Goal: Contribute content: Add original content to the website for others to see

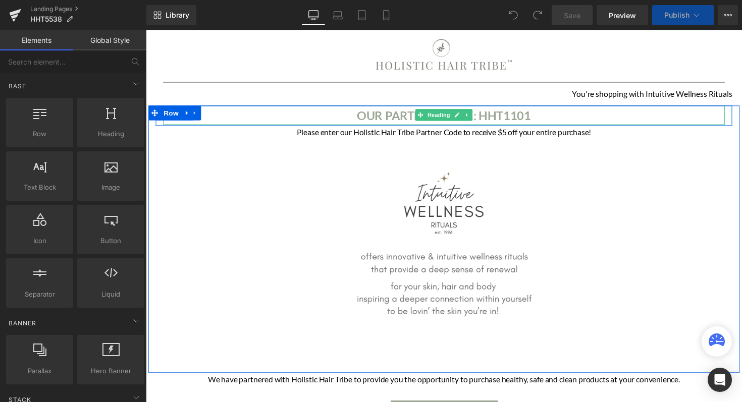
click at [503, 119] on b "OUR PARTNER CODE: HHT1101" at bounding box center [451, 117] width 178 height 15
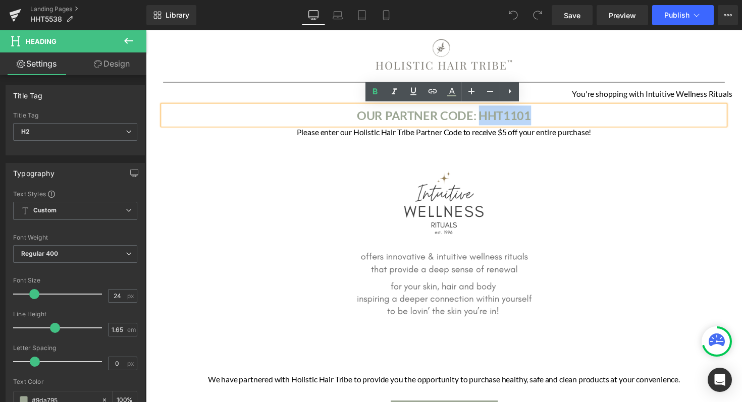
drag, startPoint x: 488, startPoint y: 117, endPoint x: 573, endPoint y: 117, distance: 84.3
click at [573, 117] on h2 "OUR PARTNER CODE: HHT1101" at bounding box center [450, 117] width 575 height 20
paste div
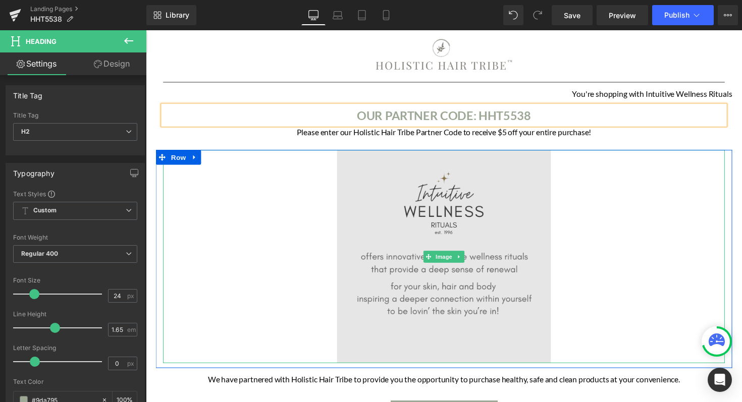
click at [436, 232] on img at bounding box center [451, 262] width 218 height 218
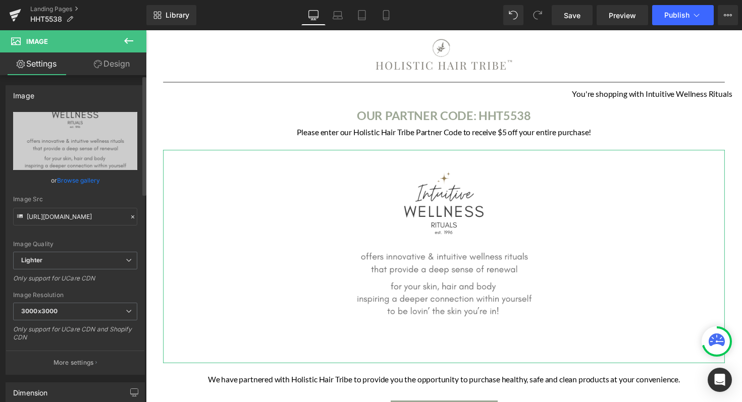
click at [70, 180] on link "Browse gallery" at bounding box center [78, 181] width 43 height 18
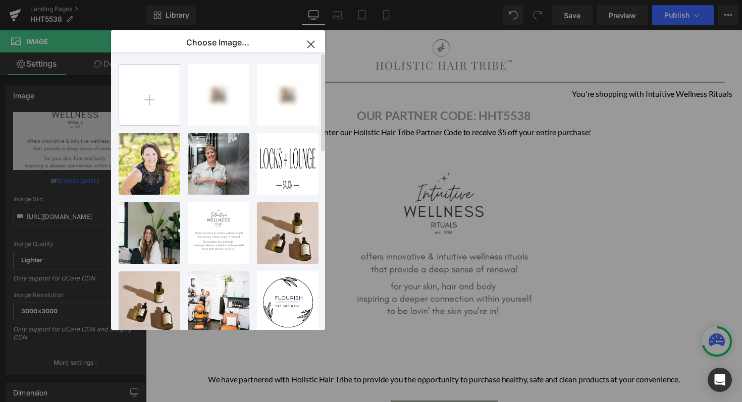
click at [140, 112] on input "file" at bounding box center [149, 95] width 61 height 61
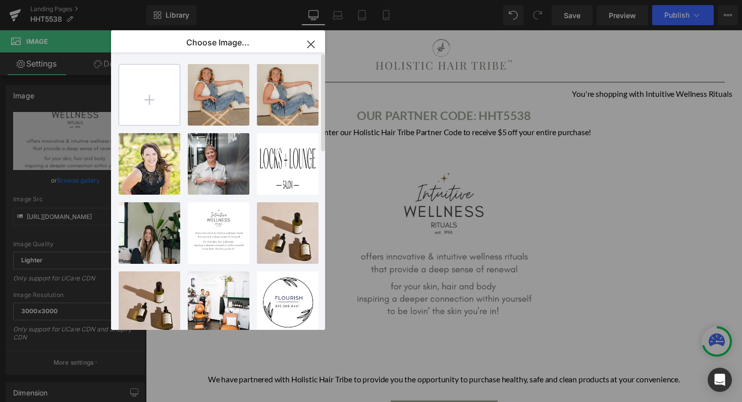
type input "C:\fakepath\LittleHazel_whitelogo.png"
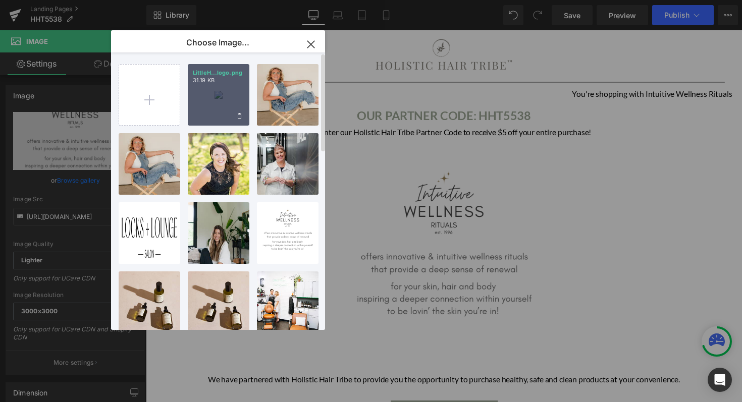
click at [233, 86] on div "LittleH...logo.png 31.19 KB" at bounding box center [219, 95] width 62 height 62
type input "[URL][DOMAIN_NAME]"
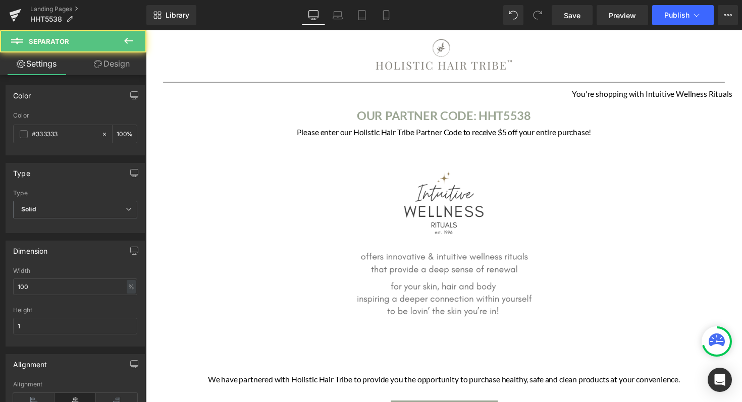
click at [236, 87] on div "Image Row Separator Row" at bounding box center [451, 60] width 590 height 58
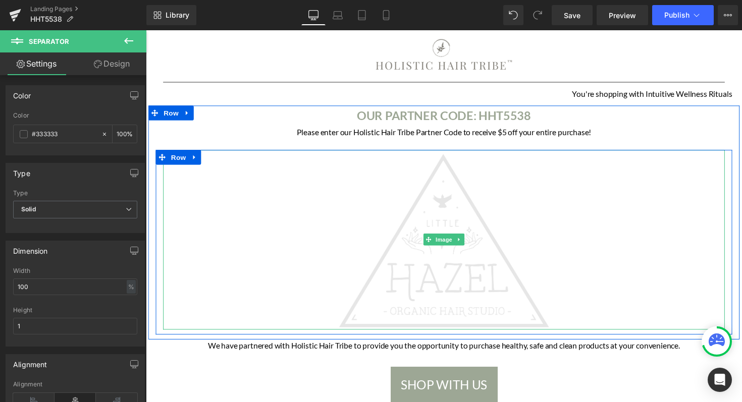
click at [399, 238] on img at bounding box center [451, 245] width 218 height 184
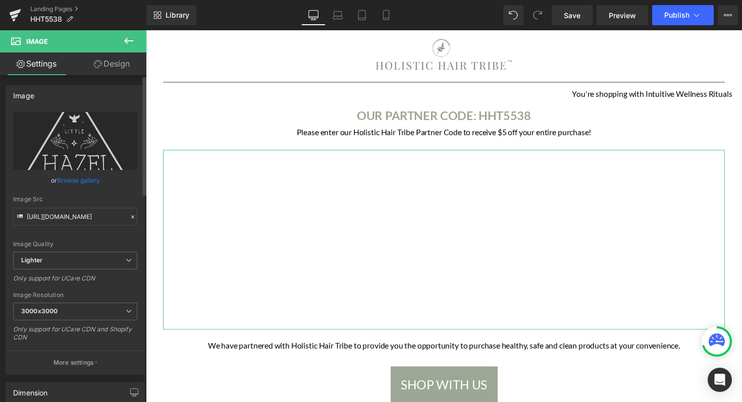
click at [67, 182] on link "Browse gallery" at bounding box center [78, 181] width 43 height 18
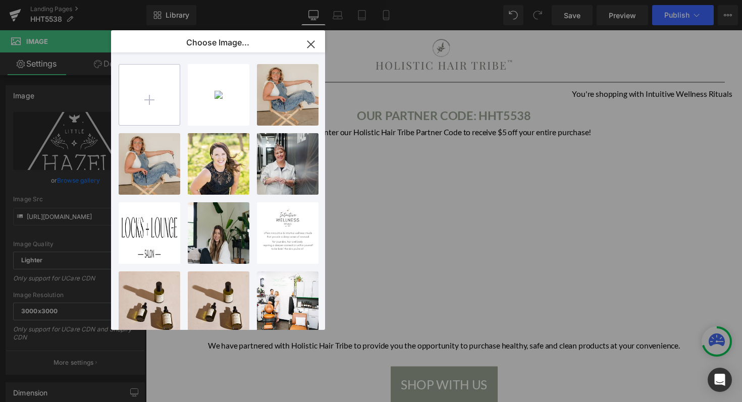
click at [165, 103] on input "file" at bounding box center [149, 95] width 61 height 61
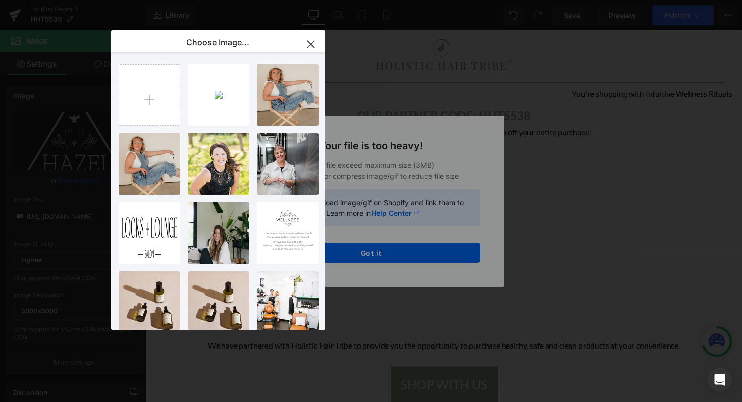
click at [390, 0] on div "Text Color Highlight Color #333333 Edit or remove link: Edit - Unlink - Cancel …" at bounding box center [371, 0] width 742 height 0
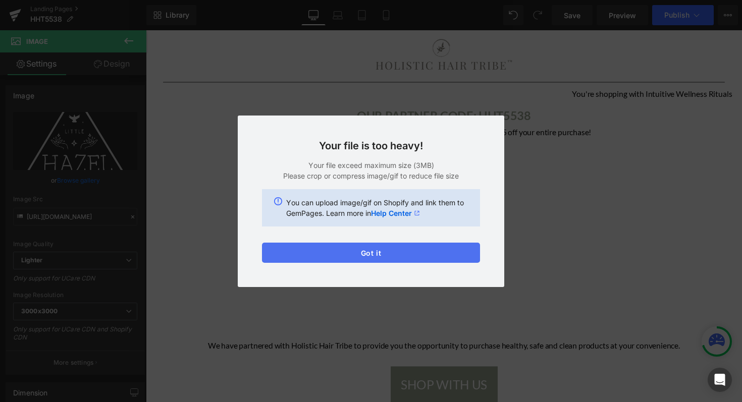
click at [386, 257] on button "Got it" at bounding box center [371, 253] width 218 height 20
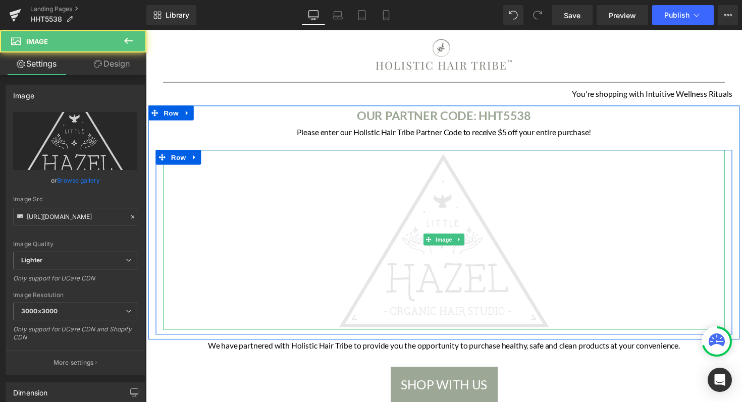
click at [391, 222] on img at bounding box center [451, 245] width 218 height 184
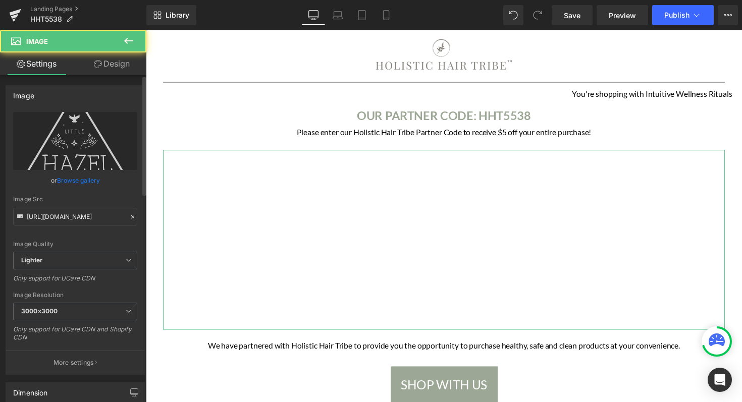
click at [88, 176] on link "Browse gallery" at bounding box center [78, 181] width 43 height 18
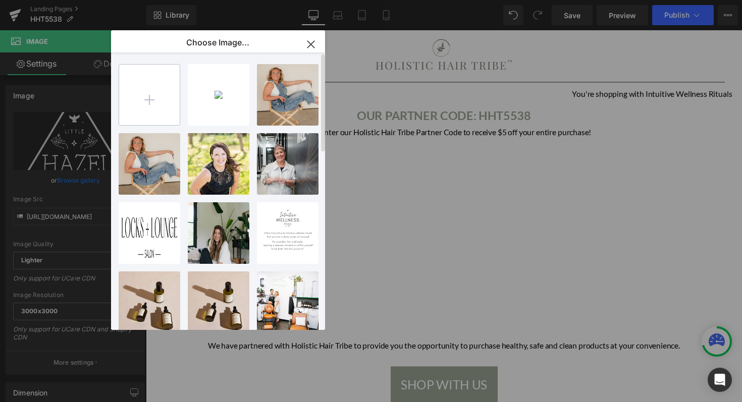
click at [160, 92] on input "file" at bounding box center [149, 95] width 61 height 61
click at [151, 95] on input "file" at bounding box center [149, 95] width 61 height 61
click at [163, 108] on input "file" at bounding box center [149, 95] width 61 height 61
type input "C:\fakepath\Screenshot [DATE] 5.50.18 PM.png"
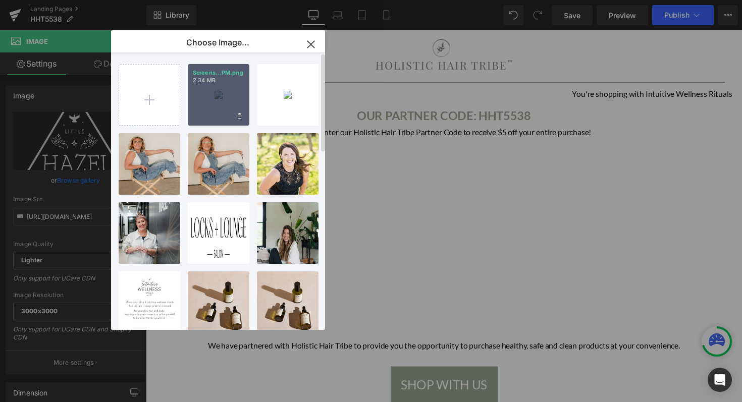
click at [227, 83] on p "2.34 MB" at bounding box center [218, 81] width 51 height 8
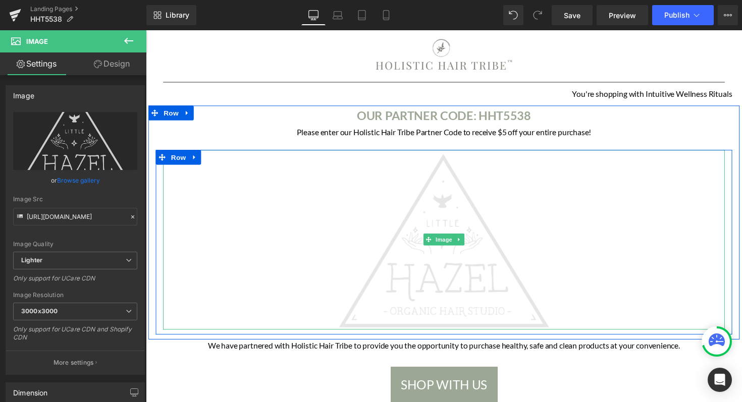
click at [427, 190] on img at bounding box center [451, 245] width 218 height 184
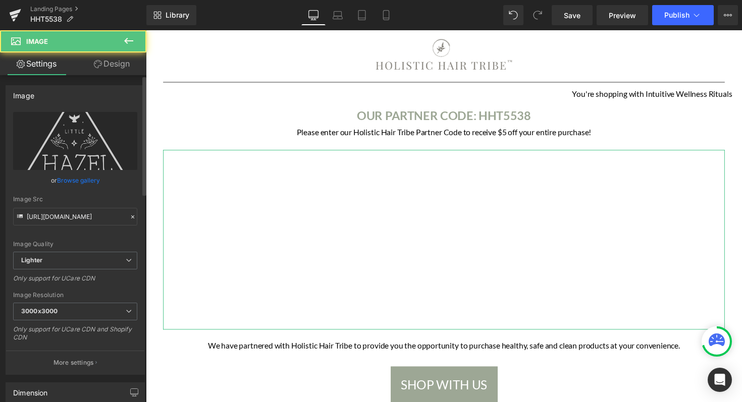
click at [92, 180] on link "Browse gallery" at bounding box center [78, 181] width 43 height 18
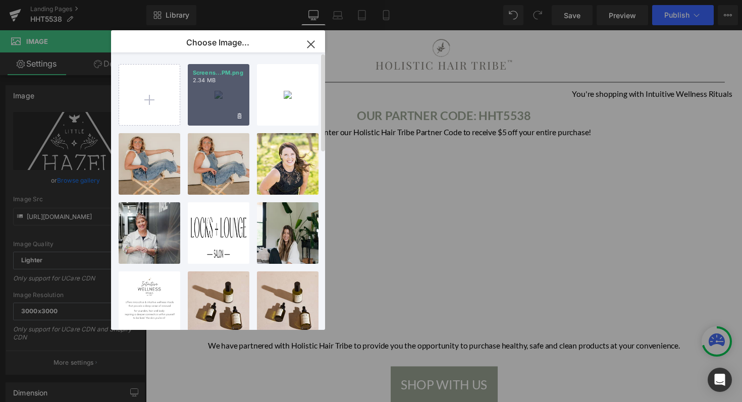
click at [203, 96] on div "Screens...PM.png 2.34 MB" at bounding box center [219, 95] width 62 height 62
type input "[URL][DOMAIN_NAME]"
click at [205, 98] on h1 "You're shopping with Intuitive Wellness Rituals" at bounding box center [451, 95] width 590 height 13
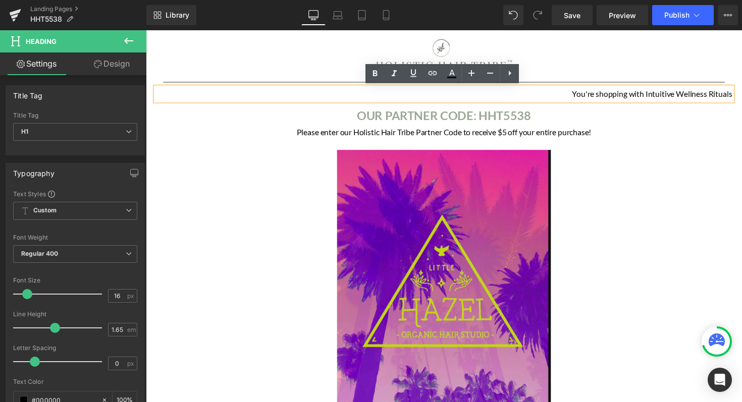
click at [583, 95] on h1 "You're shopping with Intuitive Wellness Rituals" at bounding box center [451, 95] width 590 height 13
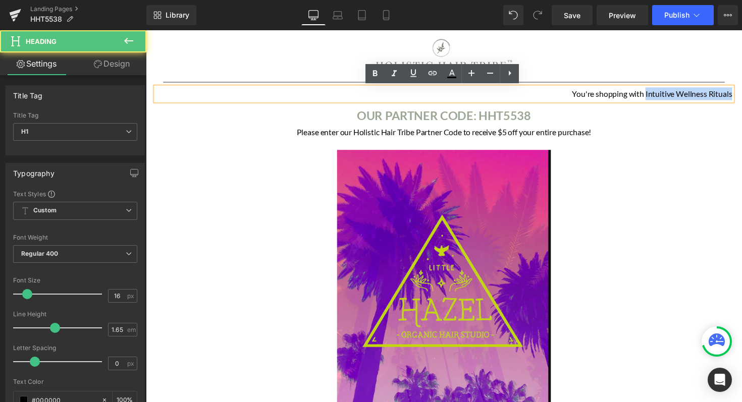
drag, startPoint x: 656, startPoint y: 96, endPoint x: 755, endPoint y: 96, distance: 98.9
paste div
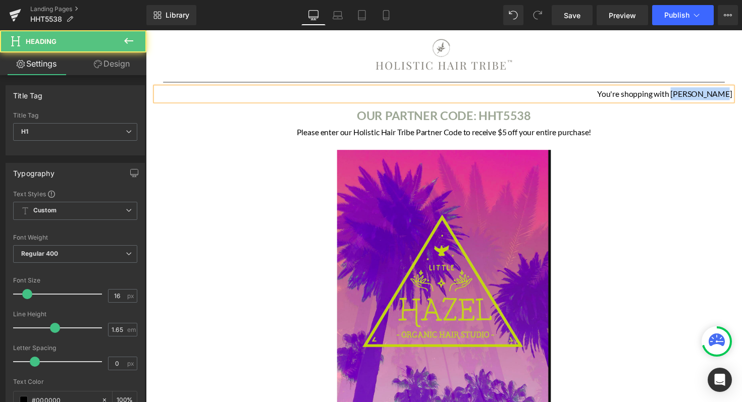
drag, startPoint x: 706, startPoint y: 95, endPoint x: 756, endPoint y: 96, distance: 50.0
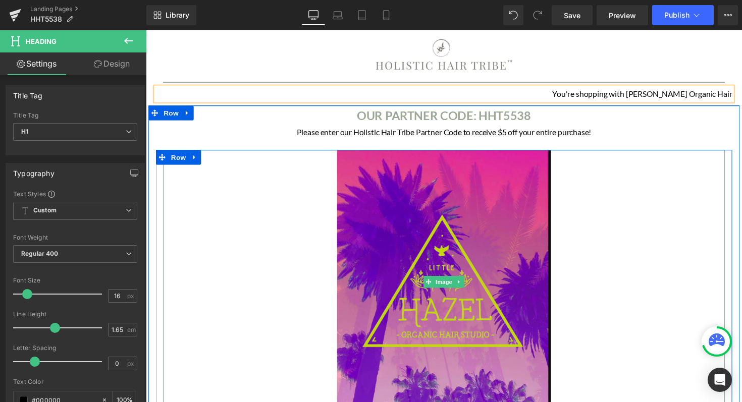
click at [627, 156] on div at bounding box center [450, 288] width 575 height 270
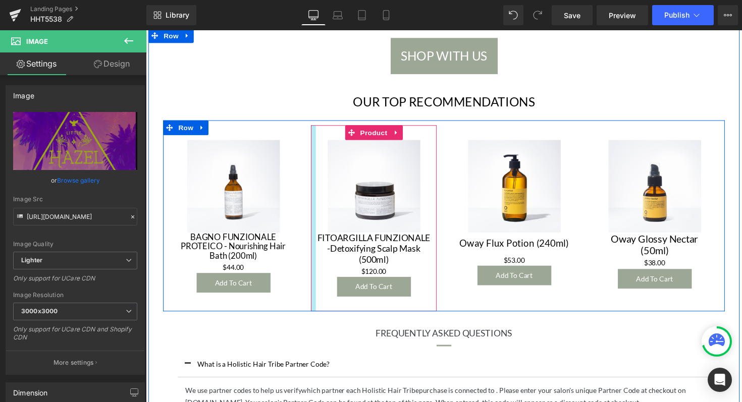
scroll to position [439, 0]
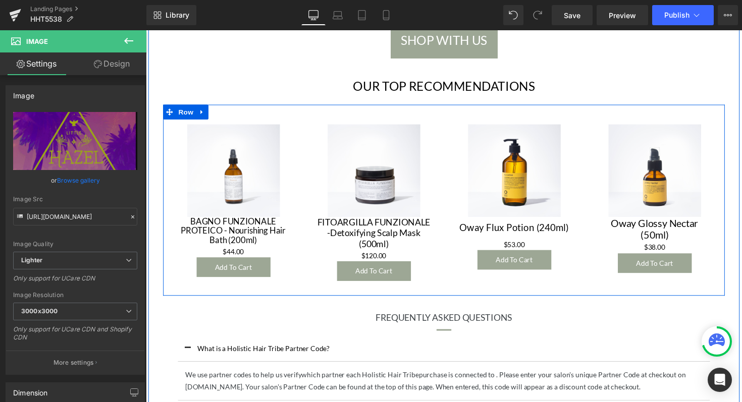
click at [238, 154] on img at bounding box center [235, 174] width 95 height 95
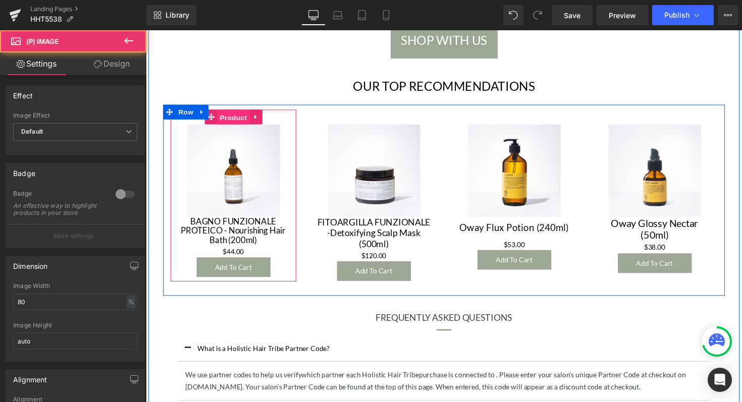
click at [240, 118] on span "Product" at bounding box center [235, 119] width 33 height 15
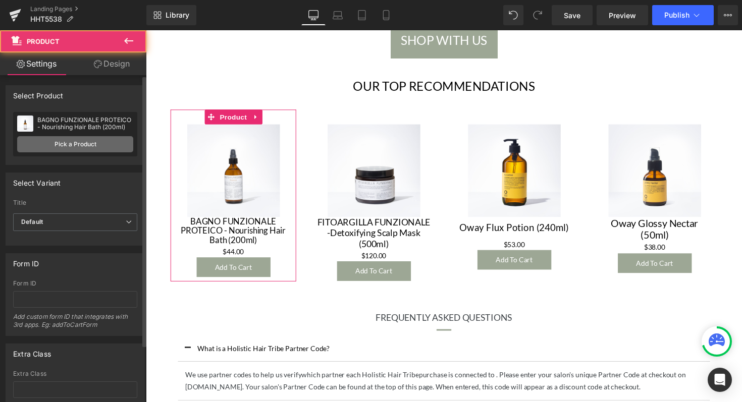
click at [100, 142] on link "Pick a Product" at bounding box center [75, 144] width 116 height 16
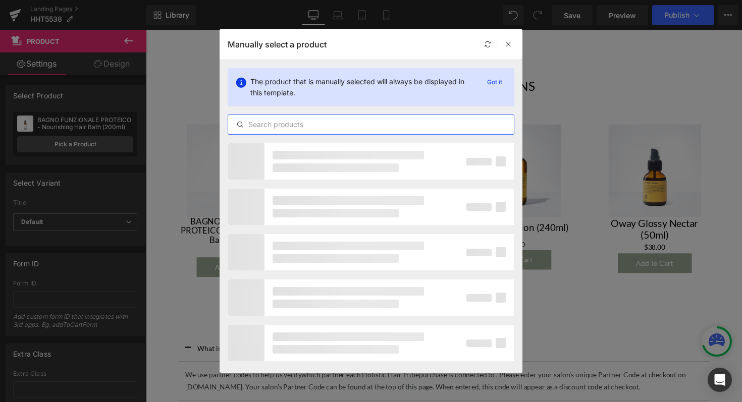
click at [349, 127] on input "text" at bounding box center [371, 125] width 286 height 12
paste input "Boho Pomade"
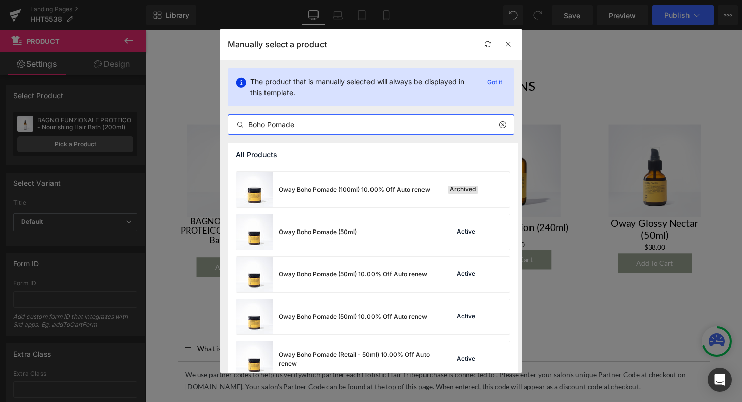
scroll to position [45, 0]
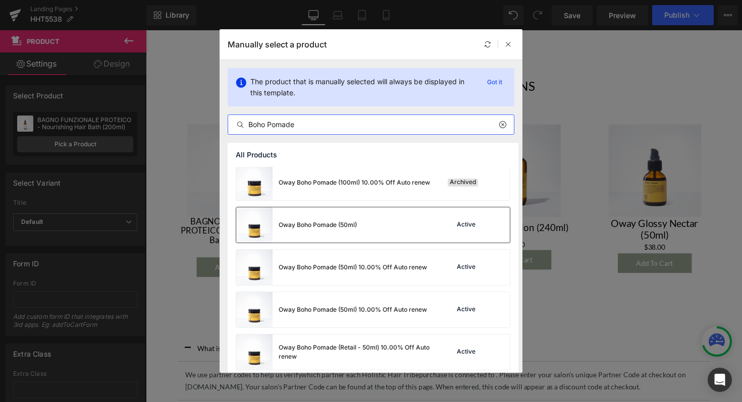
type input "Boho Pomade"
click at [355, 223] on div "Oway Boho Pomade (50ml)" at bounding box center [318, 224] width 78 height 9
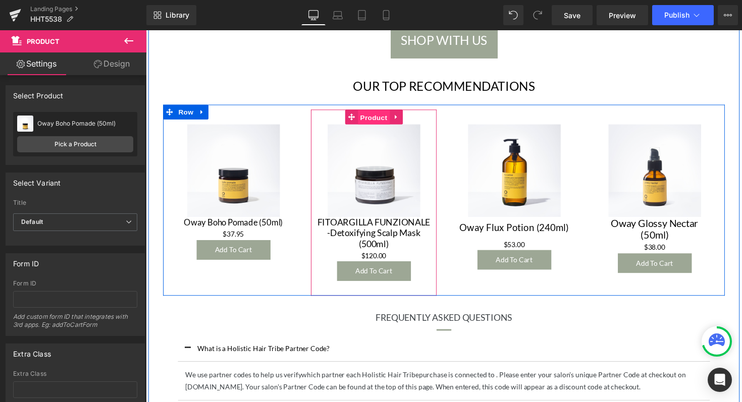
click at [375, 122] on span "Product" at bounding box center [379, 119] width 33 height 15
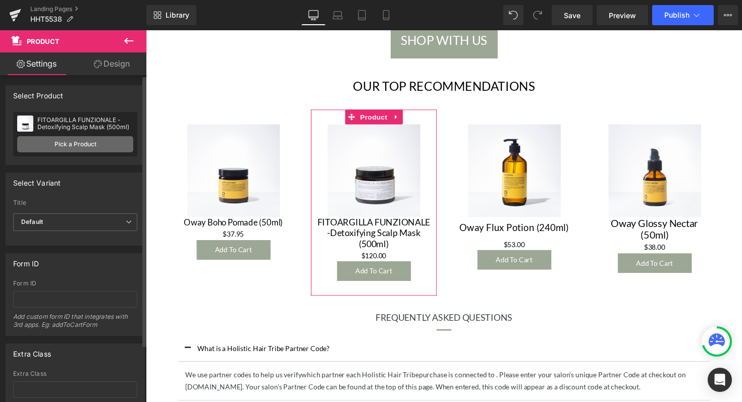
click at [93, 142] on link "Pick a Product" at bounding box center [75, 144] width 116 height 16
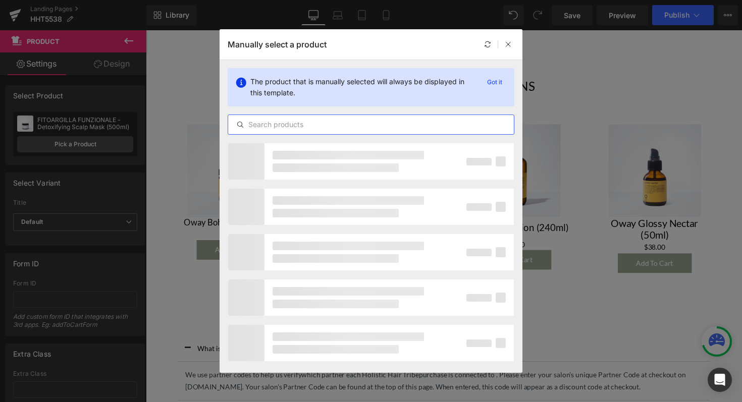
click at [391, 124] on input "text" at bounding box center [371, 125] width 286 height 12
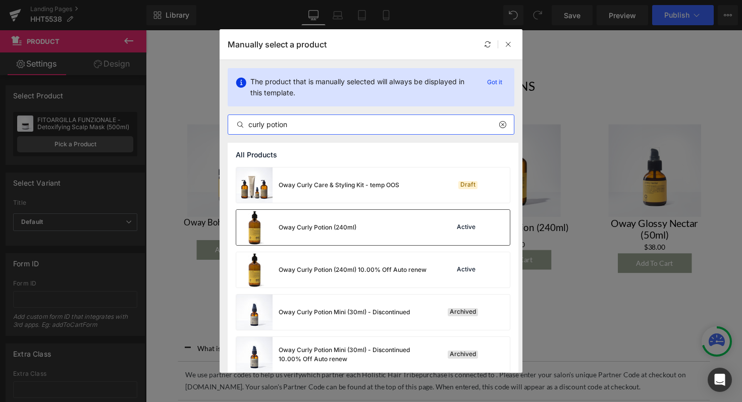
type input "curly potion"
click at [337, 220] on div "Oway Curly Potion (240ml)" at bounding box center [296, 227] width 120 height 35
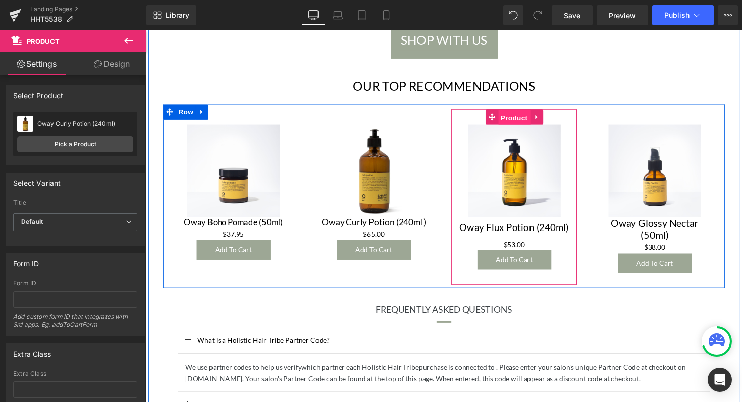
click at [521, 119] on span "Product" at bounding box center [523, 119] width 33 height 15
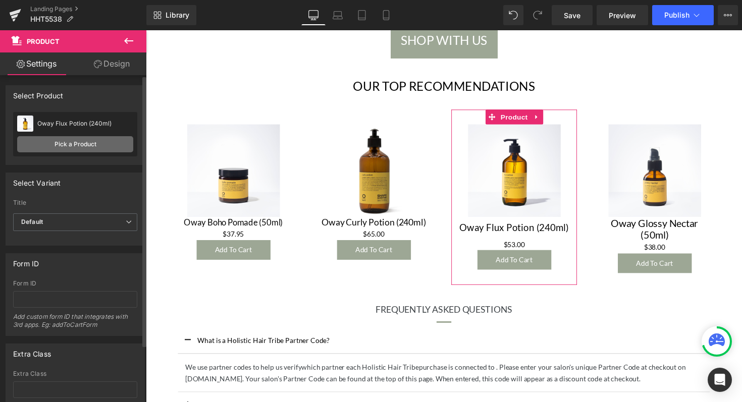
click at [111, 139] on link "Pick a Product" at bounding box center [75, 144] width 116 height 16
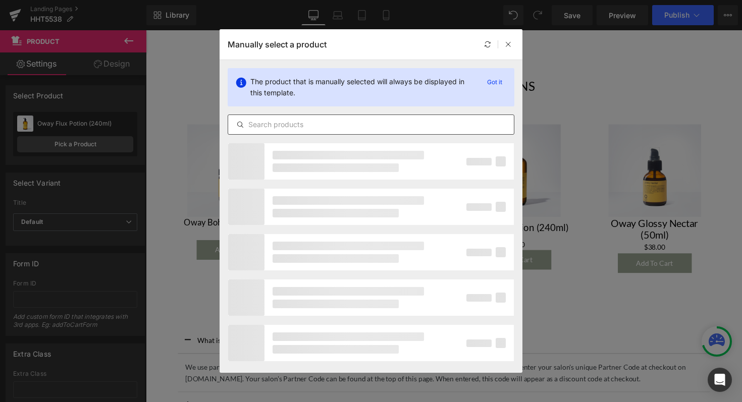
click at [304, 128] on input "text" at bounding box center [371, 125] width 286 height 12
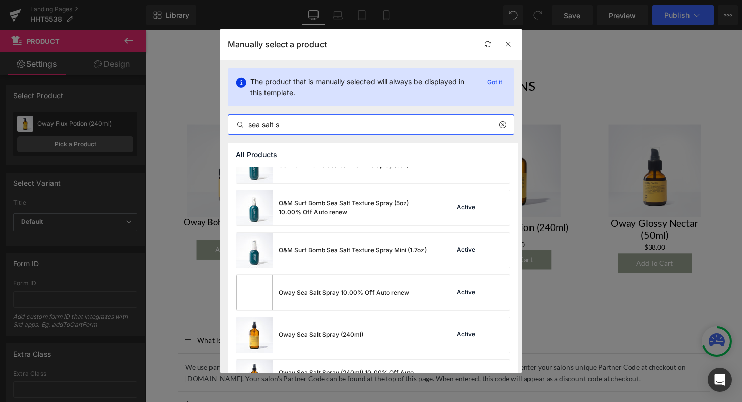
scroll to position [93, 0]
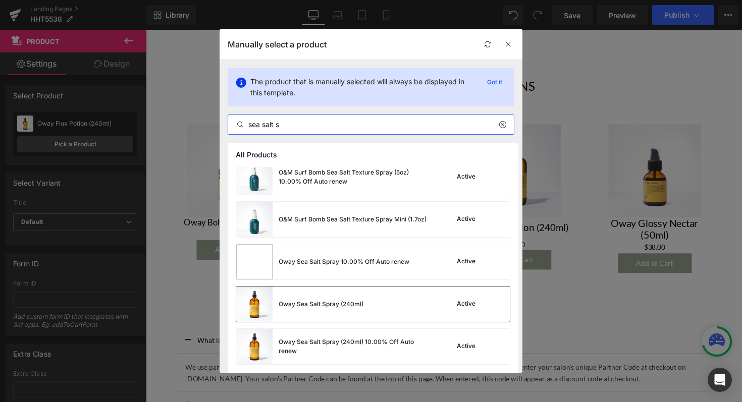
type input "sea salt s"
click at [335, 293] on div "Oway Sea Salt Spray (240ml)" at bounding box center [299, 304] width 127 height 35
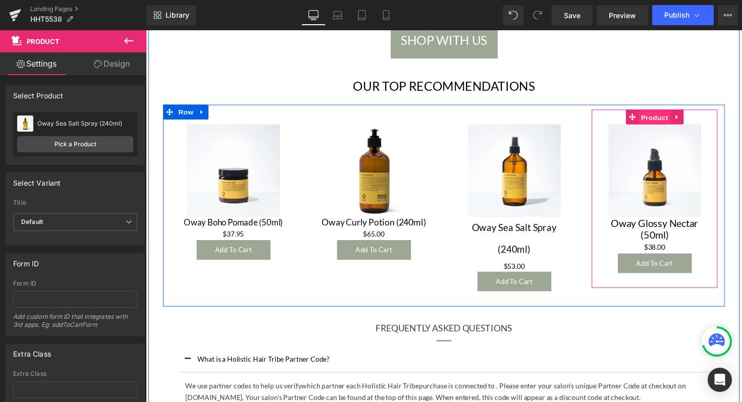
click at [667, 118] on span "Product" at bounding box center [666, 119] width 33 height 15
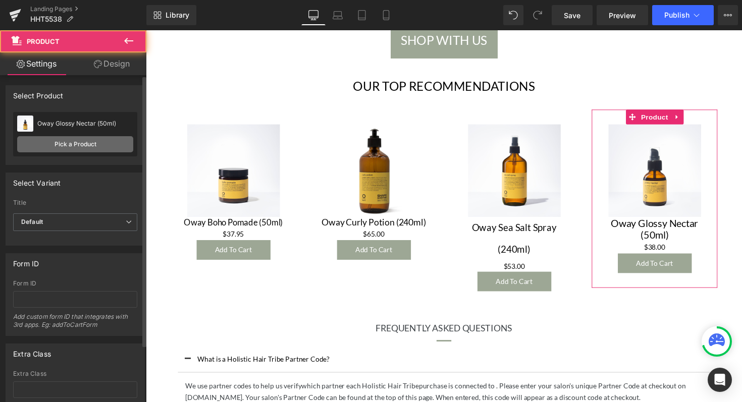
click at [95, 149] on link "Pick a Product" at bounding box center [75, 144] width 116 height 16
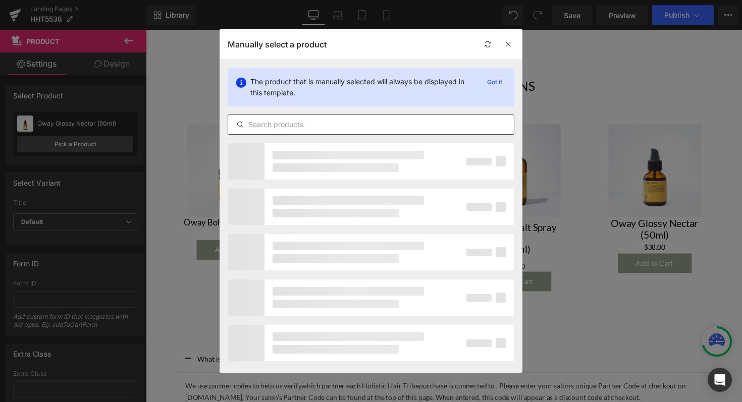
click at [349, 127] on input "text" at bounding box center [371, 125] width 286 height 12
paste input "My Veg Elixir Ultime Spra"
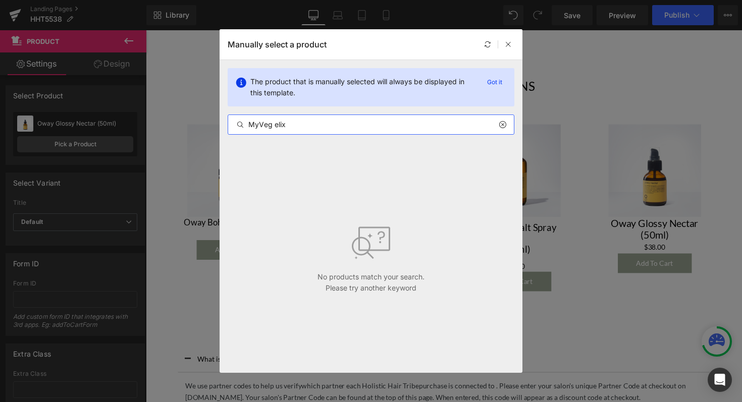
click at [272, 125] on input "MyVeg elix" at bounding box center [371, 125] width 286 height 12
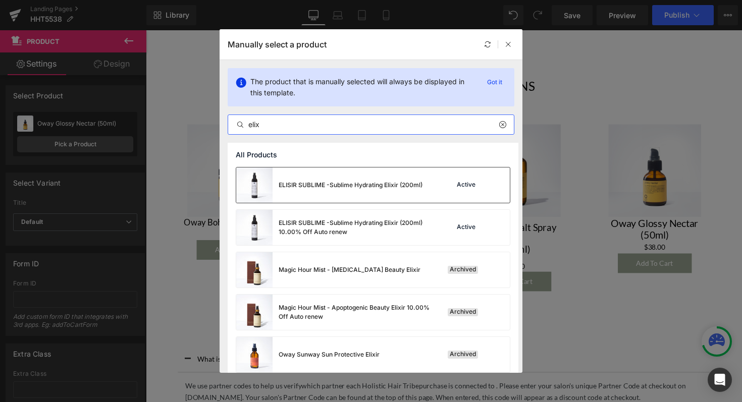
type input "elix"
click at [365, 179] on div "ELISIR SUBLIME -Sublime Hydrating Elixir (200ml)" at bounding box center [329, 185] width 186 height 35
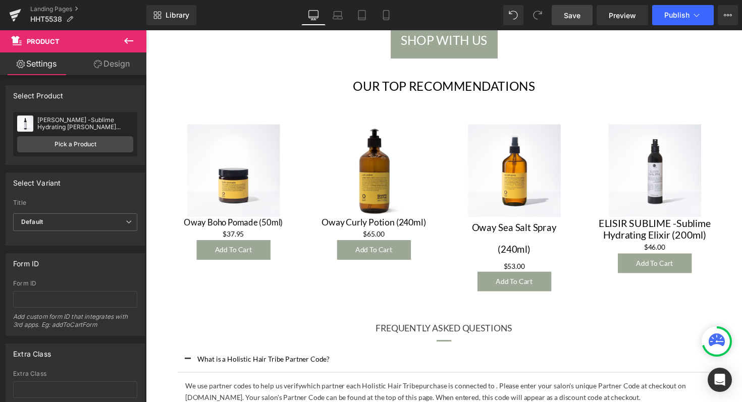
click at [573, 17] on span "Save" at bounding box center [572, 15] width 17 height 11
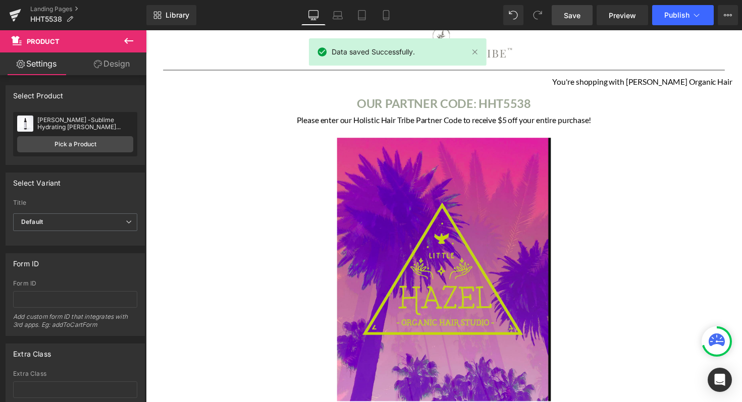
scroll to position [0, 0]
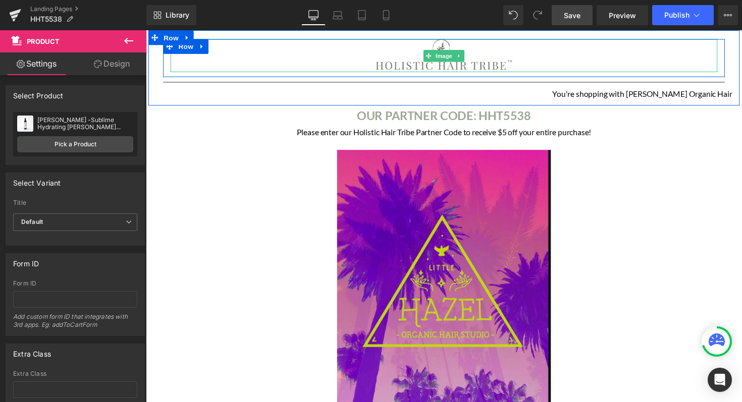
click at [481, 53] on img at bounding box center [451, 56] width 140 height 34
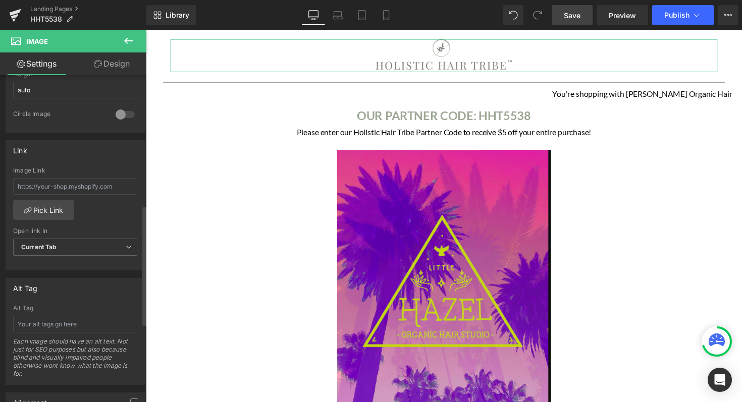
scroll to position [401, 0]
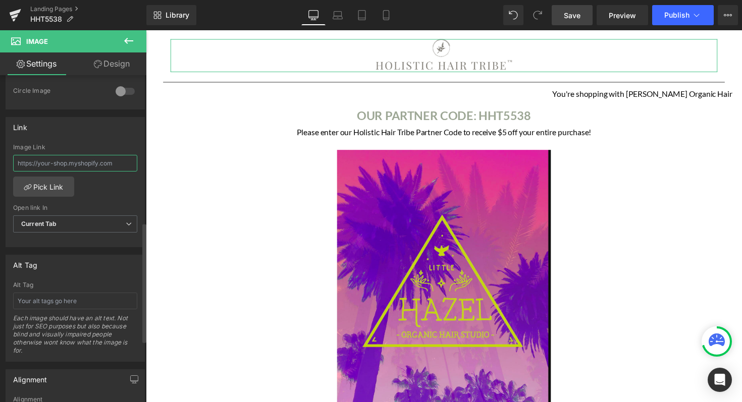
click at [79, 161] on input "text" at bounding box center [75, 163] width 124 height 17
paste input "[URL][DOMAIN_NAME]"
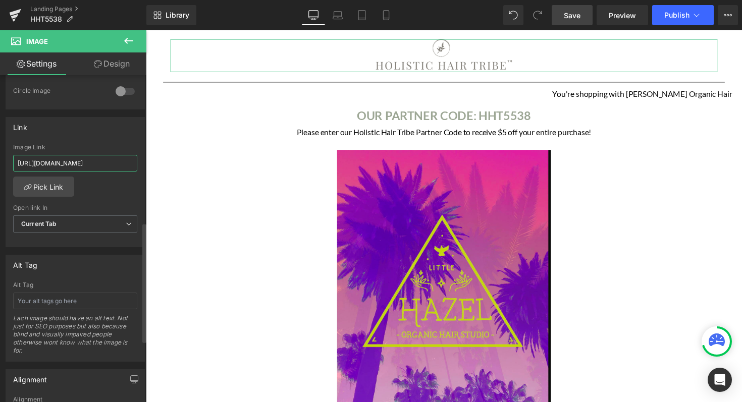
scroll to position [0, 341]
type input "[URL][DOMAIN_NAME]"
click at [77, 138] on div "Link [URL][DOMAIN_NAME] Image Link [URL][DOMAIN_NAME] Pick Link Current Tab New…" at bounding box center [75, 182] width 139 height 131
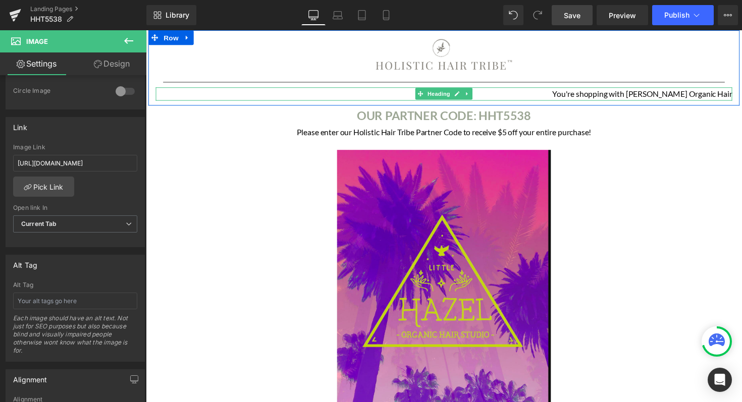
click at [606, 97] on h1 "You're shopping with [PERSON_NAME] Organic Hair" at bounding box center [451, 95] width 590 height 13
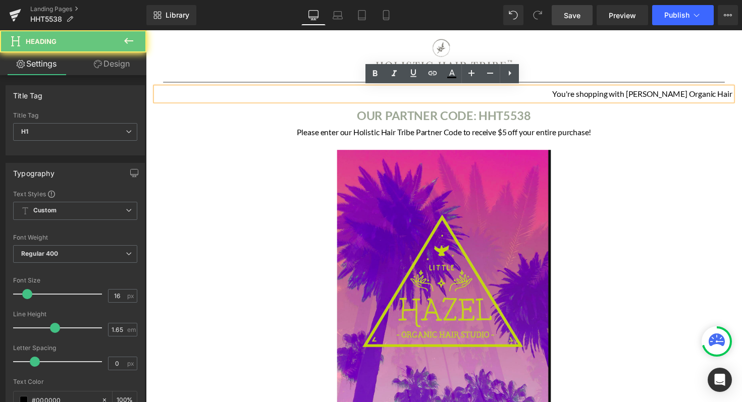
click at [713, 97] on h1 "You're shopping with [PERSON_NAME] Organic Hair" at bounding box center [451, 95] width 590 height 13
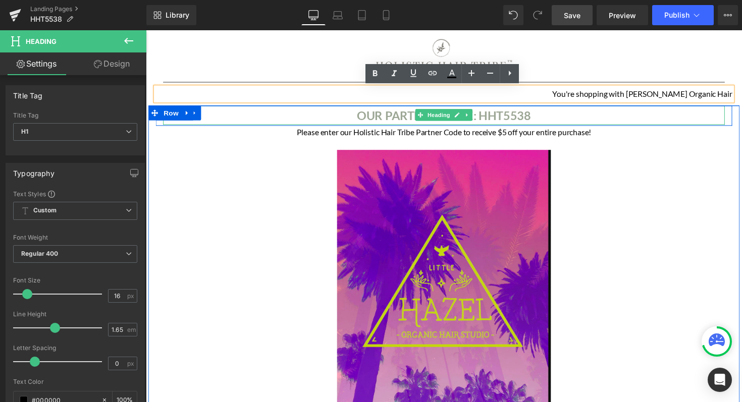
click at [498, 122] on b "OUR PARTNER CODE: HHT5538" at bounding box center [451, 117] width 178 height 15
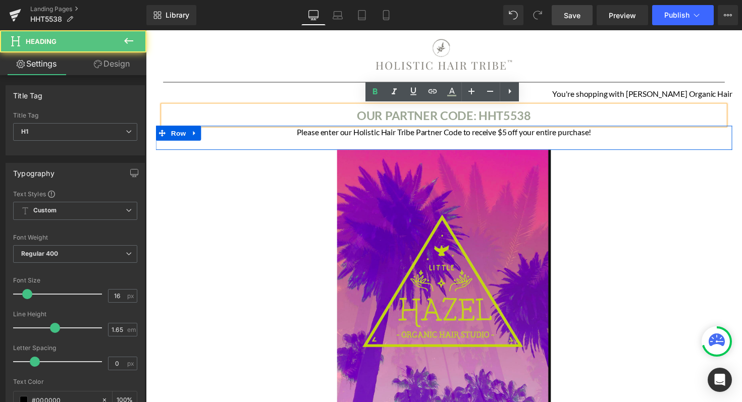
click at [395, 135] on h1 "Please enter our Holistic Hair Tribe Partner Code to receive $5 off your entire…" at bounding box center [450, 134] width 575 height 13
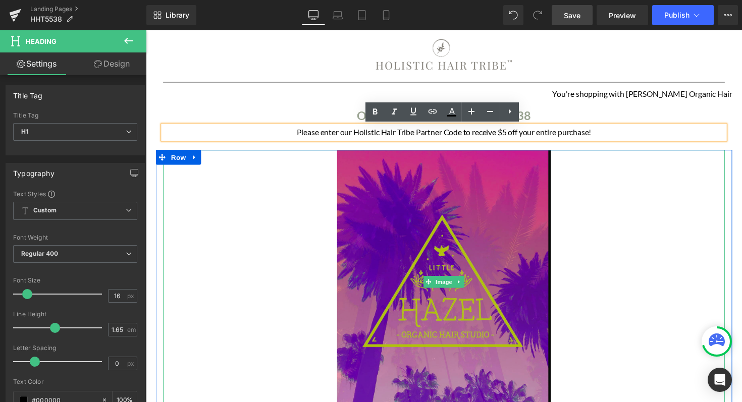
click at [396, 190] on img at bounding box center [451, 288] width 218 height 270
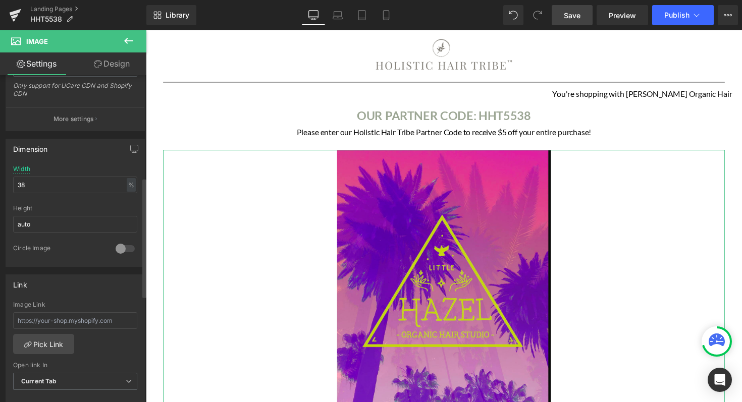
scroll to position [329, 0]
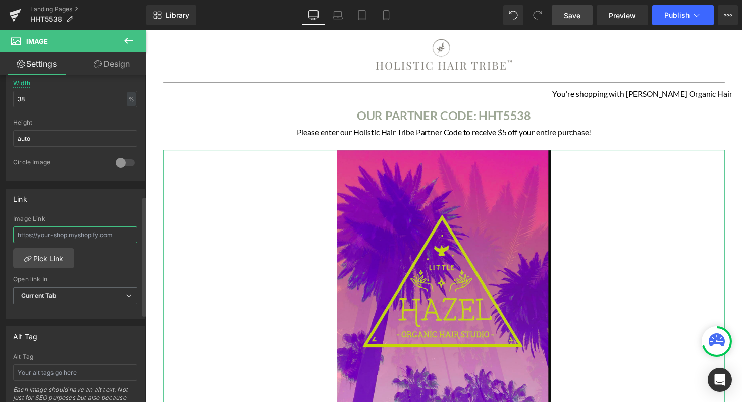
click at [85, 231] on input "text" at bounding box center [75, 235] width 124 height 17
paste input "[URL][DOMAIN_NAME]"
type input "[URL][DOMAIN_NAME]"
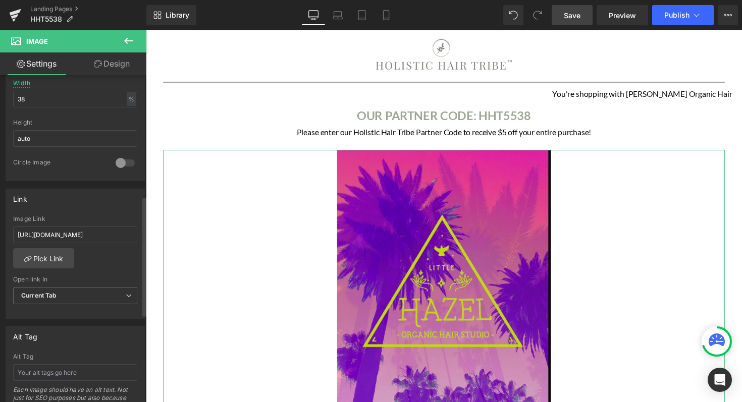
click at [105, 198] on div "Link" at bounding box center [75, 198] width 138 height 19
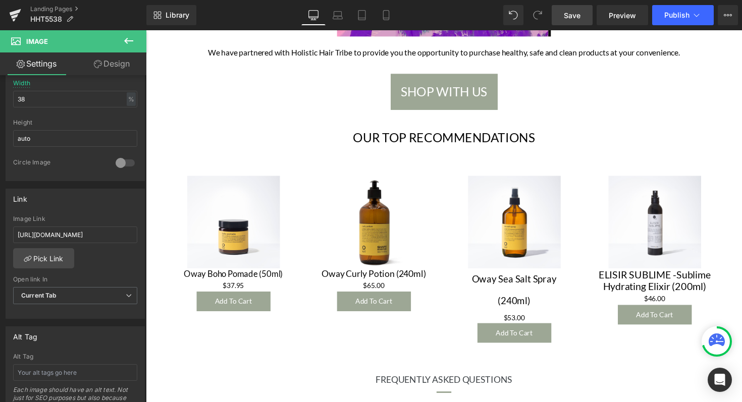
scroll to position [333, 0]
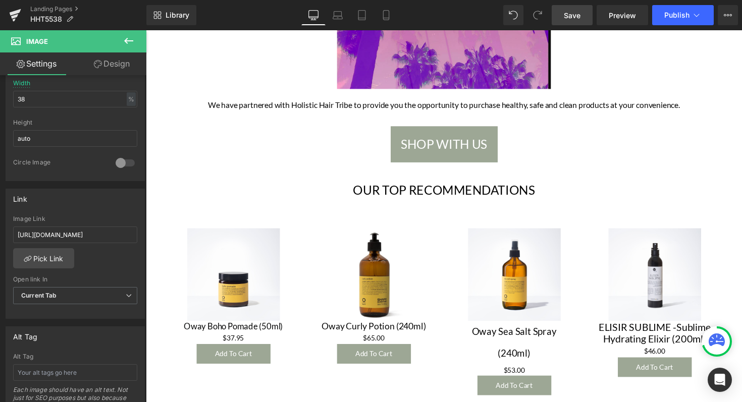
click at [441, 153] on span "SHOP WITH US" at bounding box center [451, 147] width 88 height 21
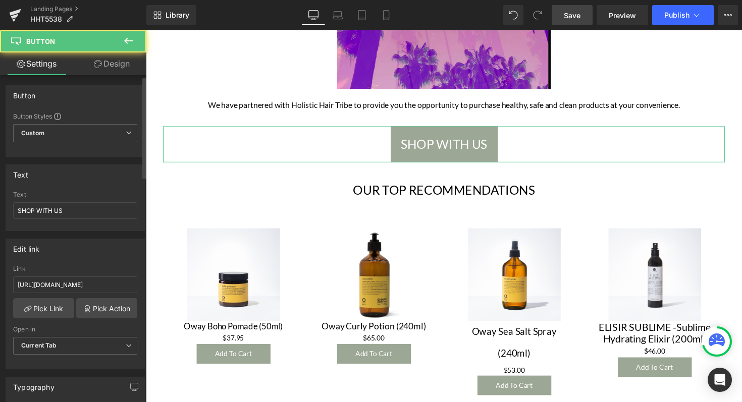
scroll to position [15, 0]
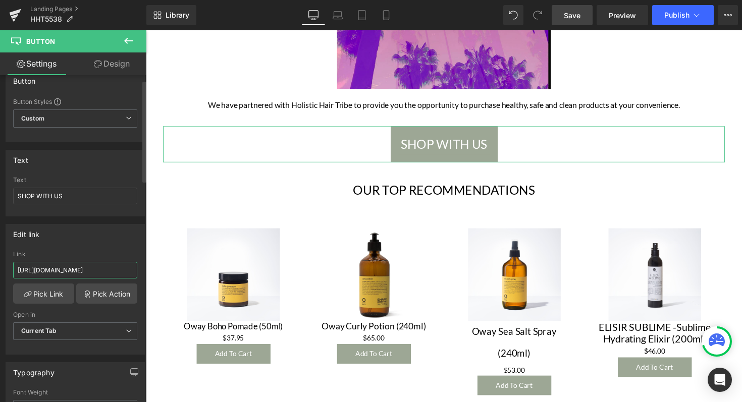
click at [63, 269] on input "[URL][DOMAIN_NAME]" at bounding box center [75, 270] width 124 height 17
type input "[URL][DOMAIN_NAME]"
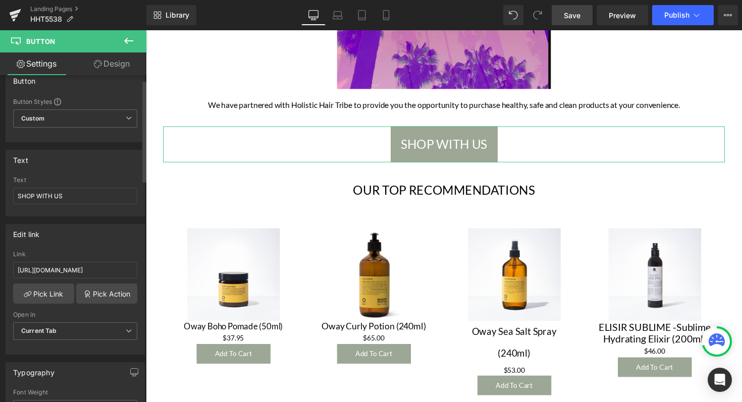
scroll to position [0, 0]
click at [67, 238] on div "Edit link" at bounding box center [75, 234] width 138 height 19
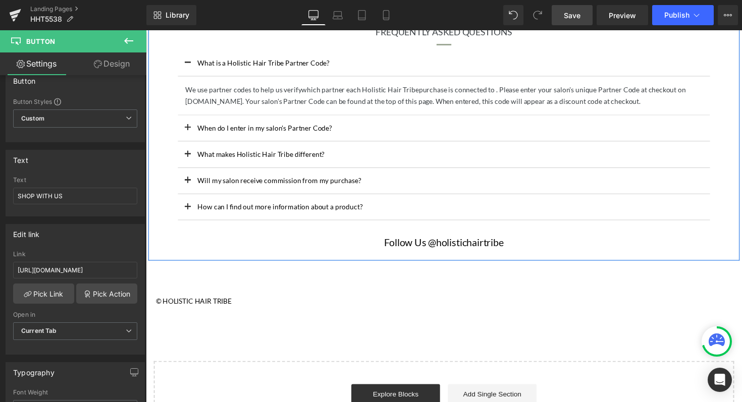
scroll to position [760, 0]
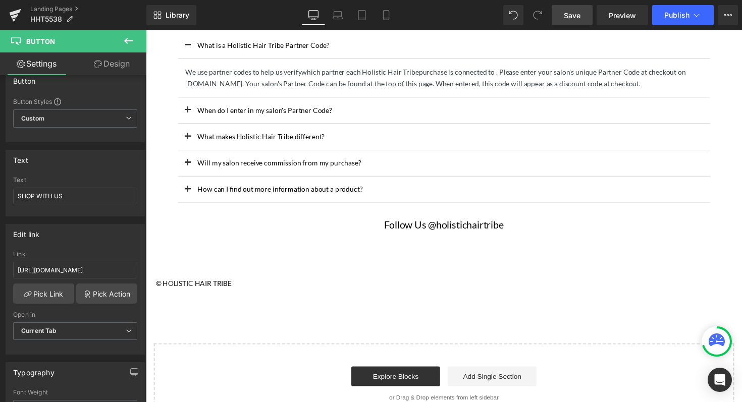
click at [577, 16] on span "Save" at bounding box center [572, 15] width 17 height 11
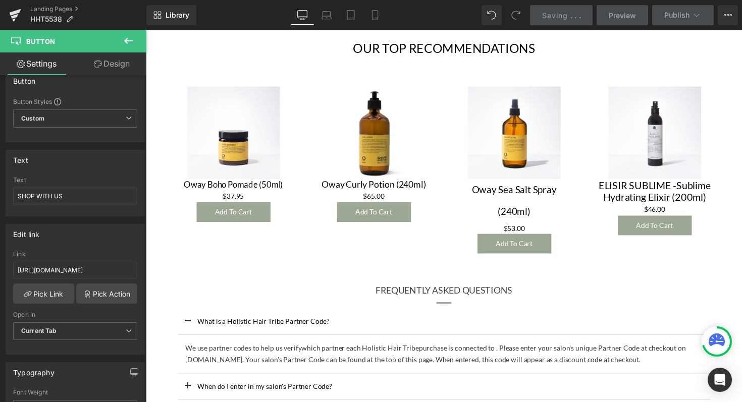
scroll to position [0, 0]
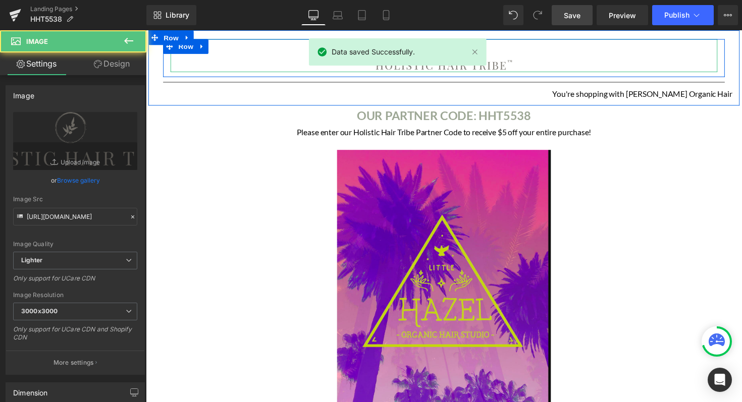
click at [503, 67] on img at bounding box center [451, 56] width 140 height 34
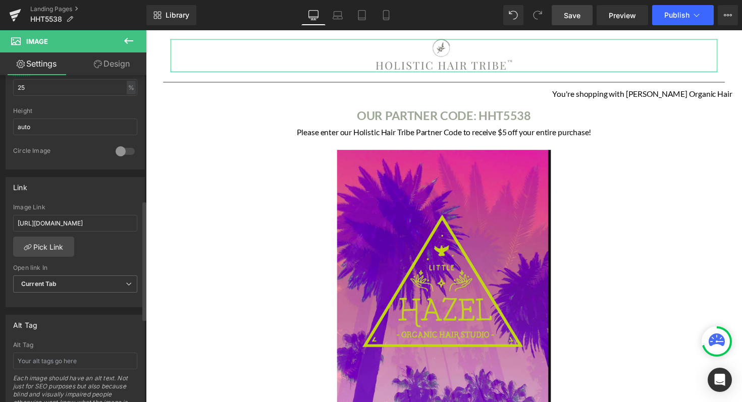
scroll to position [349, 0]
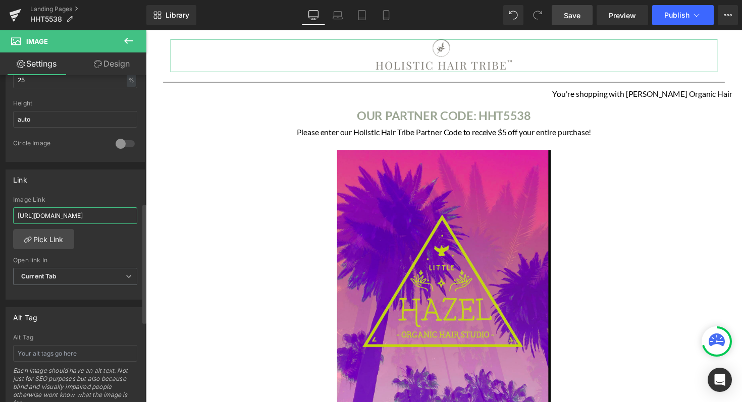
click at [125, 214] on input "[URL][DOMAIN_NAME]" at bounding box center [75, 215] width 124 height 17
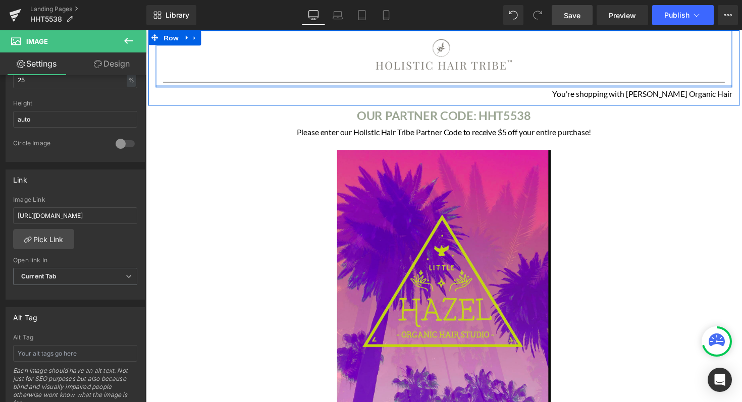
click at [640, 87] on div at bounding box center [451, 87] width 590 height 3
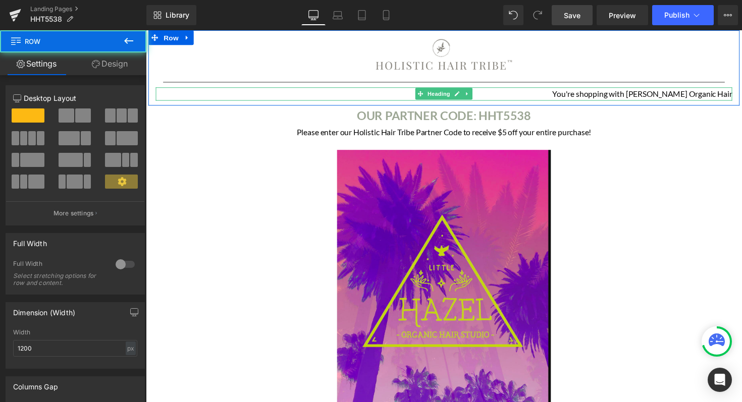
click at [676, 96] on h1 "You're shopping with [PERSON_NAME] Organic Hair" at bounding box center [451, 95] width 590 height 13
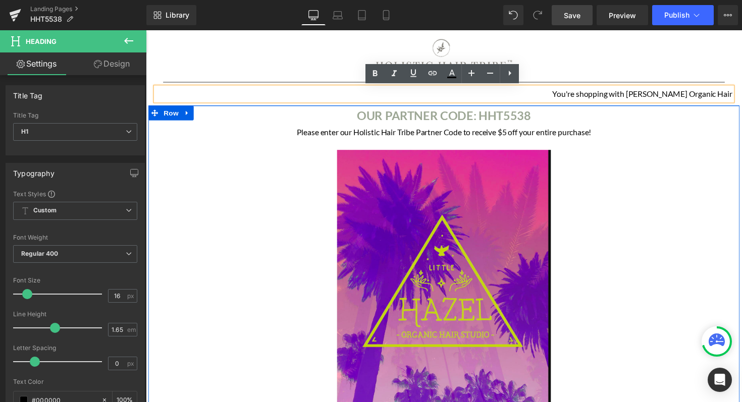
click at [510, 124] on b "OUR PARTNER CODE: HHT5538" at bounding box center [451, 117] width 178 height 15
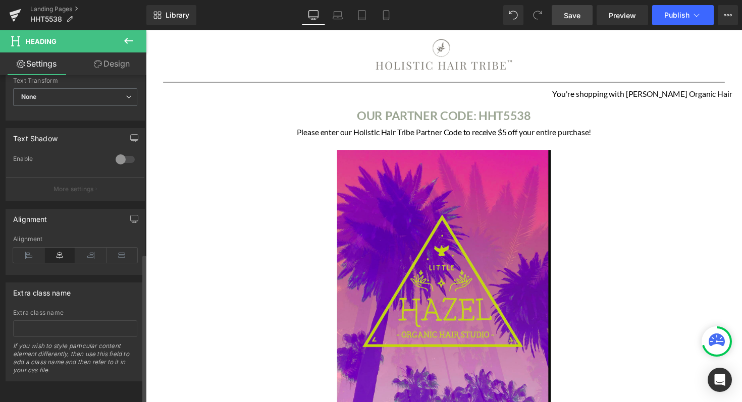
scroll to position [389, 0]
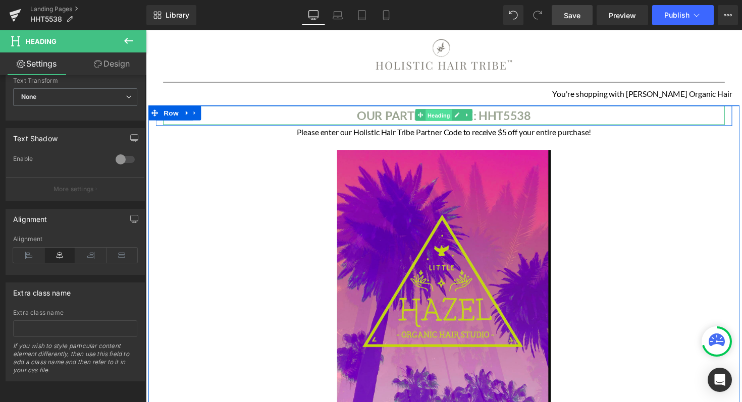
click at [433, 113] on span "Heading" at bounding box center [445, 118] width 27 height 12
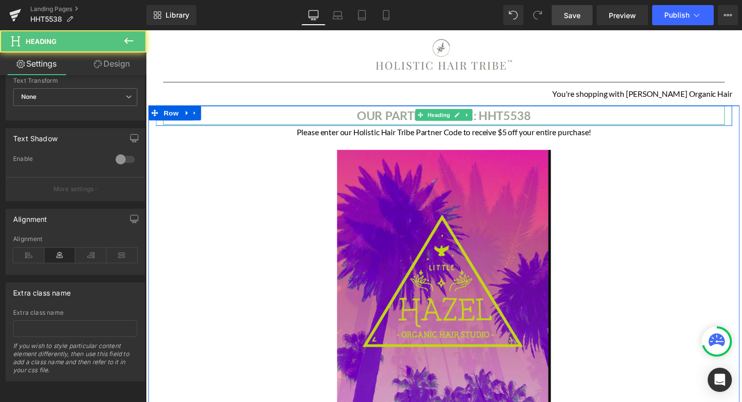
click at [540, 115] on h2 "OUR PARTNER CODE: HHT5538" at bounding box center [450, 117] width 575 height 20
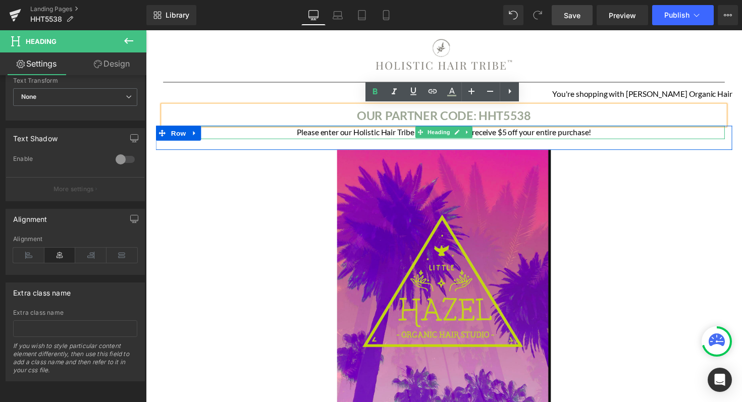
click at [520, 133] on h1 "Please enter our Holistic Hair Tribe Partner Code to receive $5 off your entire…" at bounding box center [450, 134] width 575 height 13
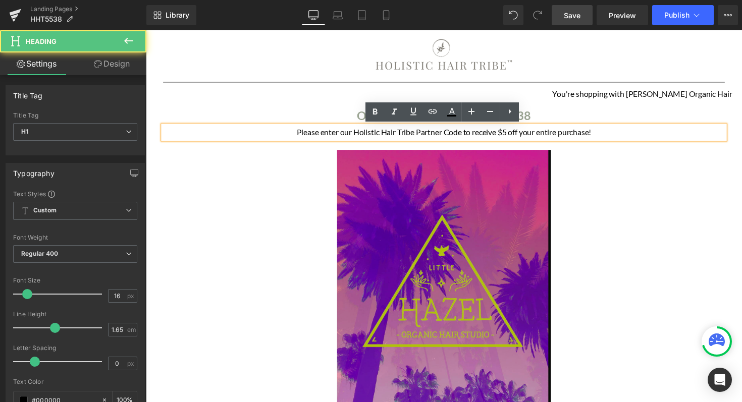
click at [485, 186] on img at bounding box center [451, 288] width 218 height 270
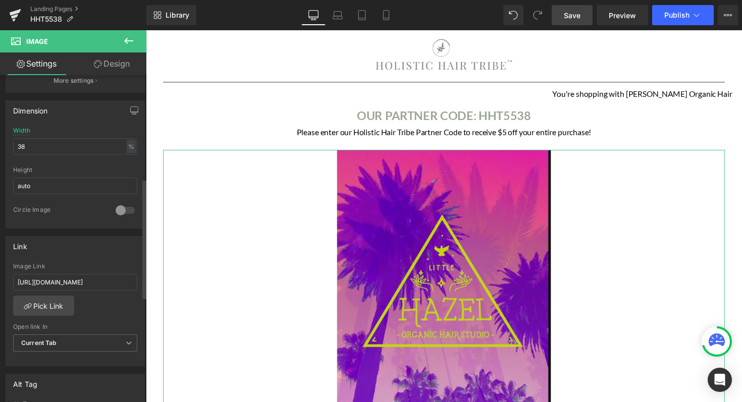
scroll to position [289, 0]
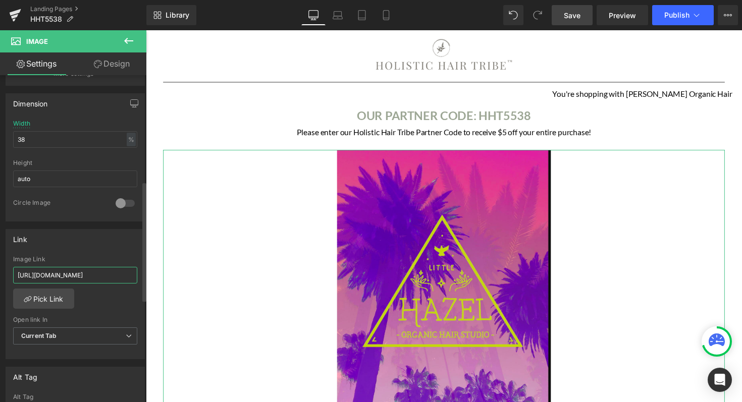
click at [124, 273] on input "[URL][DOMAIN_NAME]" at bounding box center [75, 275] width 124 height 17
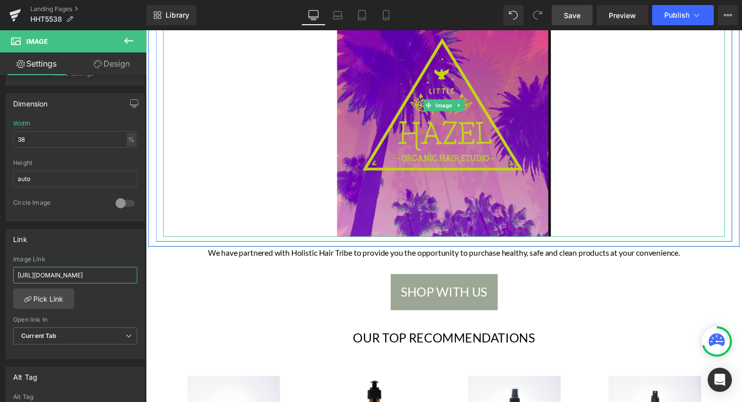
scroll to position [201, 0]
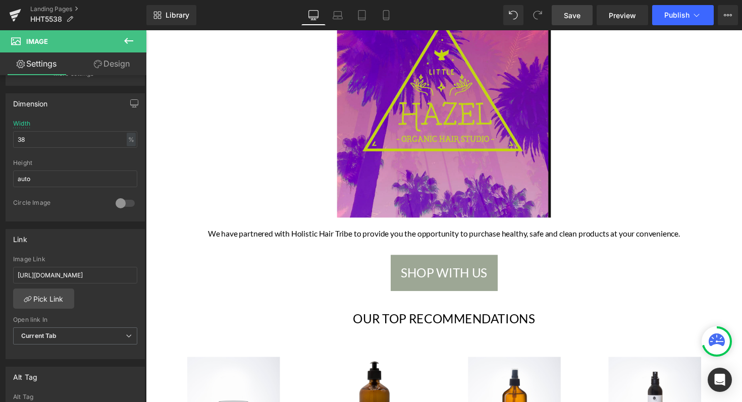
click at [462, 272] on span "SHOP WITH US" at bounding box center [451, 278] width 88 height 21
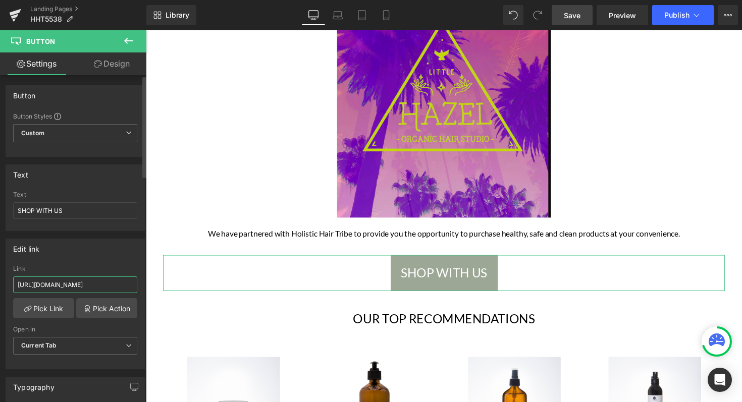
click at [122, 283] on input "[URL][DOMAIN_NAME]" at bounding box center [75, 285] width 124 height 17
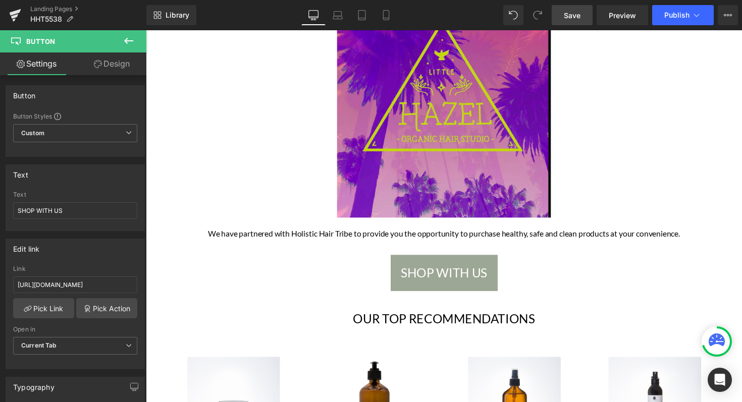
click at [577, 18] on span "Save" at bounding box center [572, 15] width 17 height 11
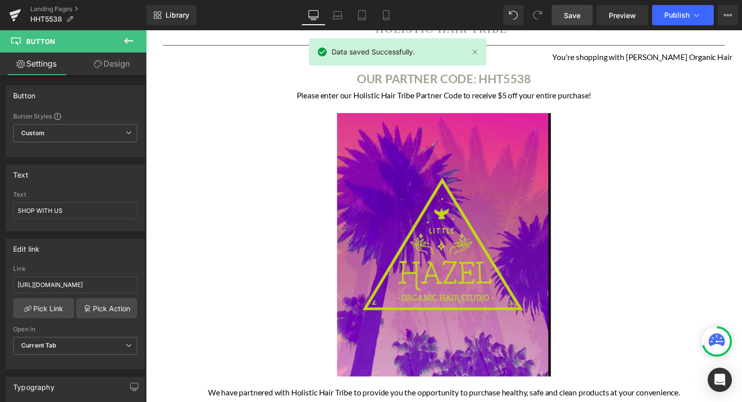
scroll to position [0, 0]
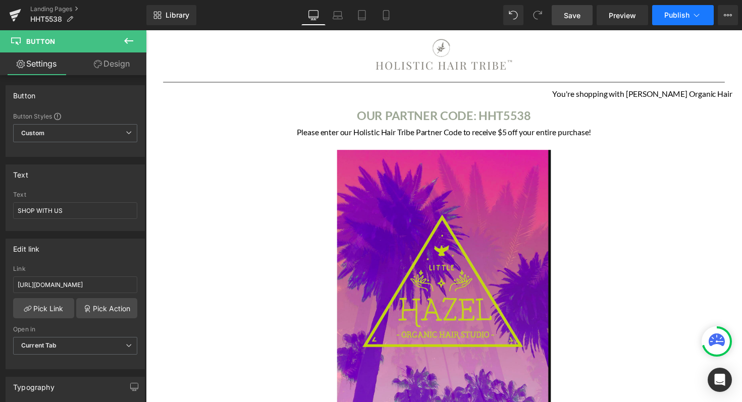
click at [700, 11] on icon at bounding box center [696, 15] width 10 height 10
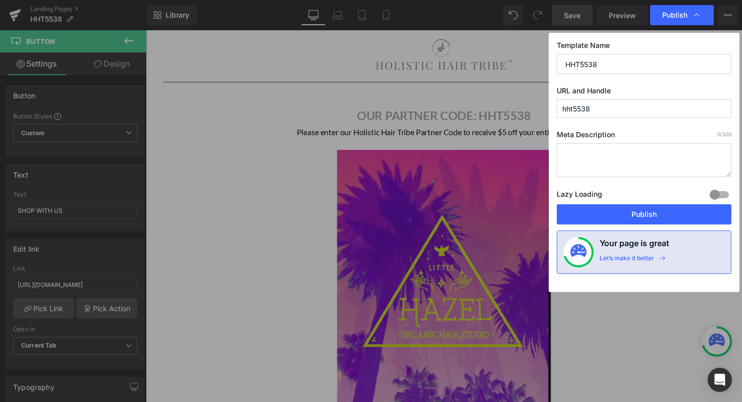
click at [630, 112] on input "hht5538" at bounding box center [644, 108] width 175 height 19
paste input "LittleHazel"
type input "littlehazel"
click at [646, 217] on button "Publish" at bounding box center [644, 214] width 175 height 20
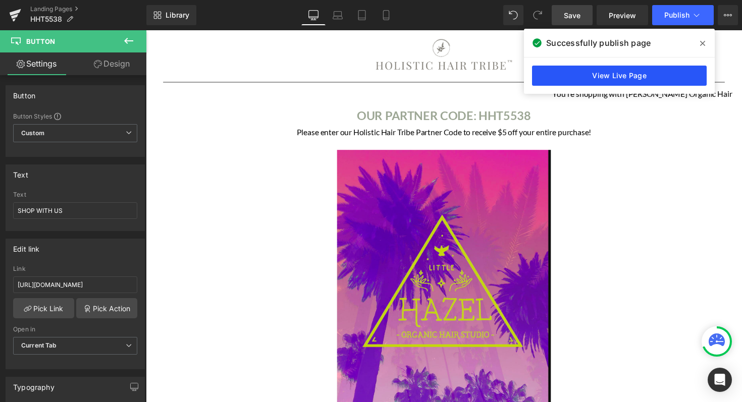
click at [602, 77] on link "View Live Page" at bounding box center [619, 76] width 175 height 20
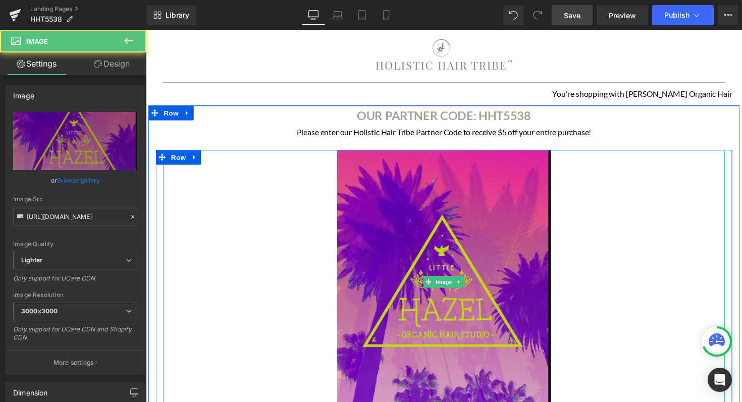
click at [628, 224] on div at bounding box center [450, 288] width 575 height 270
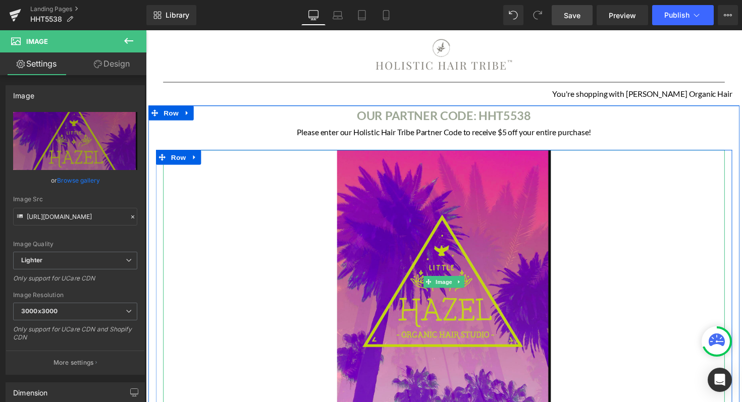
click at [299, 230] on div at bounding box center [450, 288] width 575 height 270
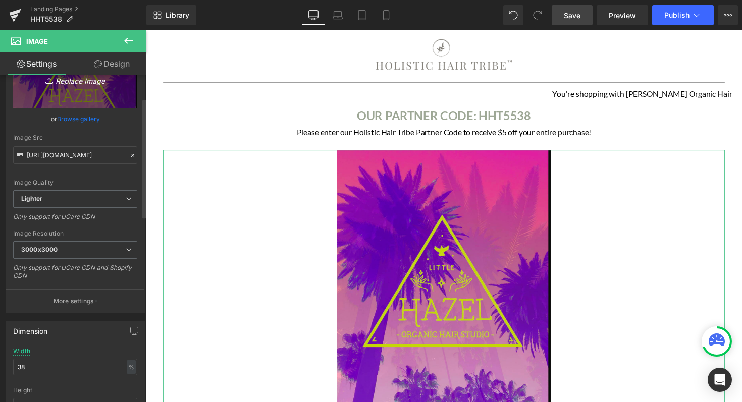
scroll to position [61, 0]
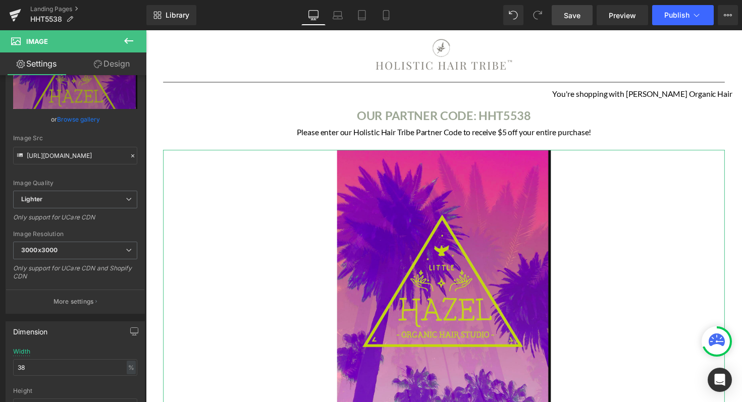
click at [113, 59] on link "Design" at bounding box center [111, 63] width 73 height 23
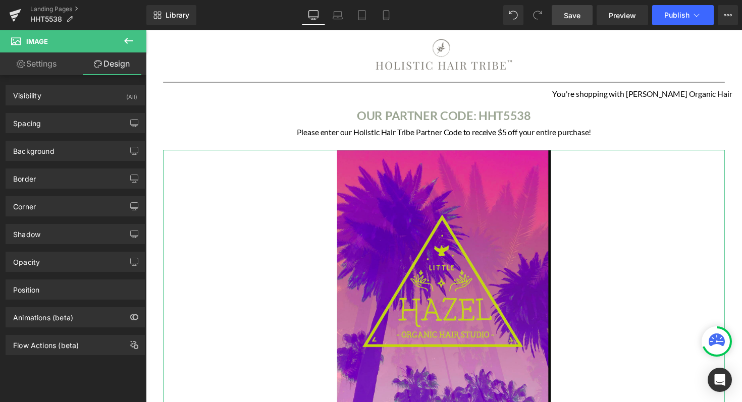
click at [46, 65] on link "Settings" at bounding box center [36, 63] width 73 height 23
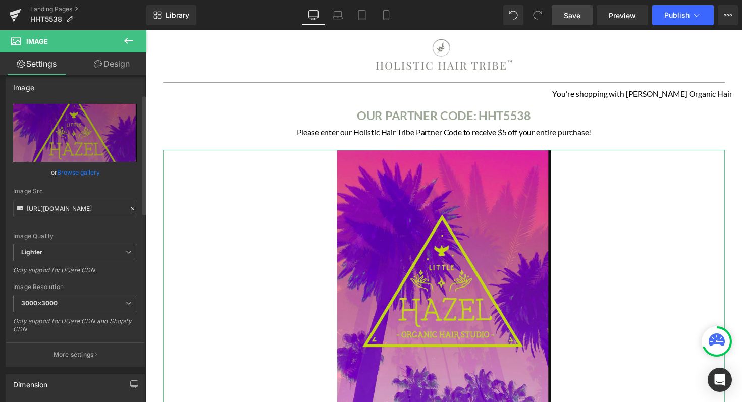
scroll to position [0, 0]
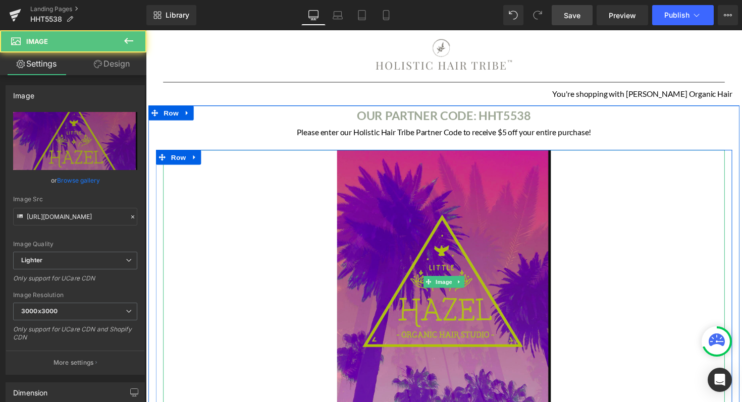
click at [383, 219] on img at bounding box center [451, 288] width 218 height 270
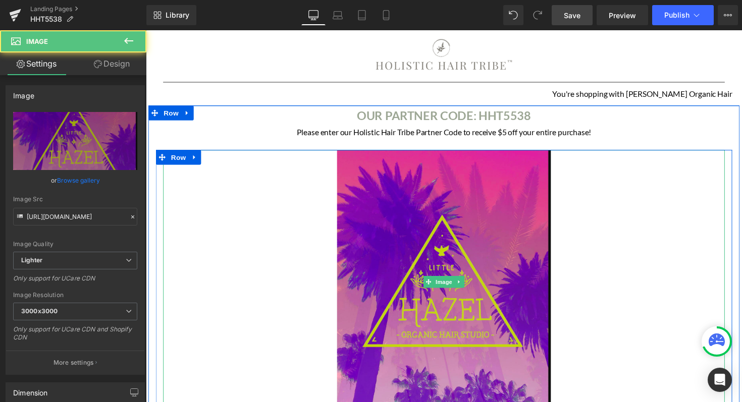
click at [646, 237] on div at bounding box center [450, 288] width 575 height 270
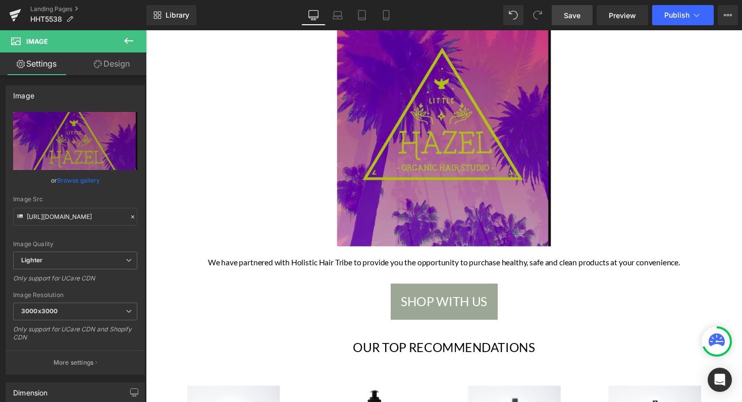
scroll to position [143, 0]
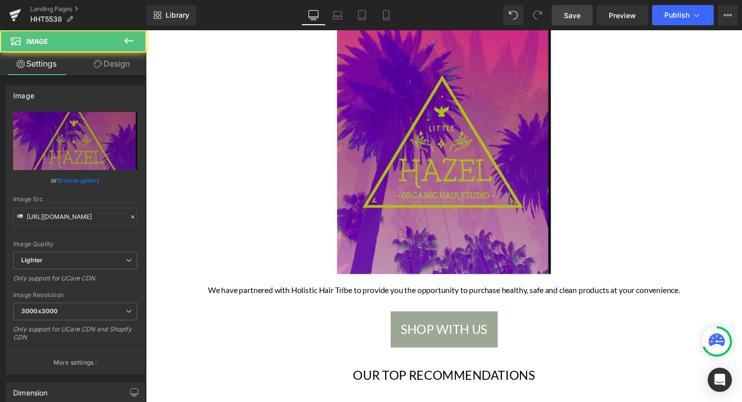
click at [525, 212] on img at bounding box center [451, 145] width 218 height 270
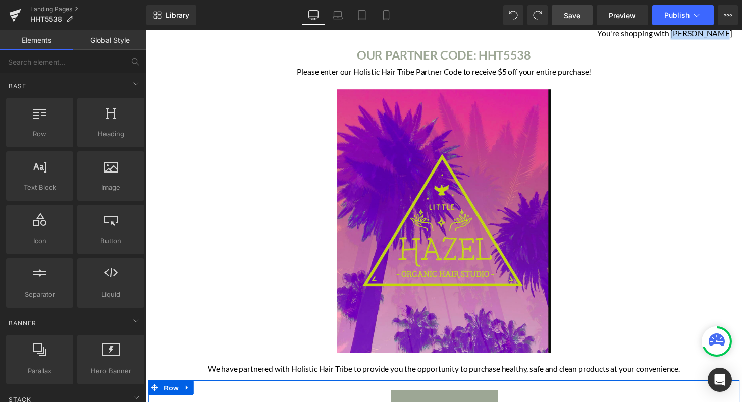
scroll to position [0, 0]
